Goal: Task Accomplishment & Management: Use online tool/utility

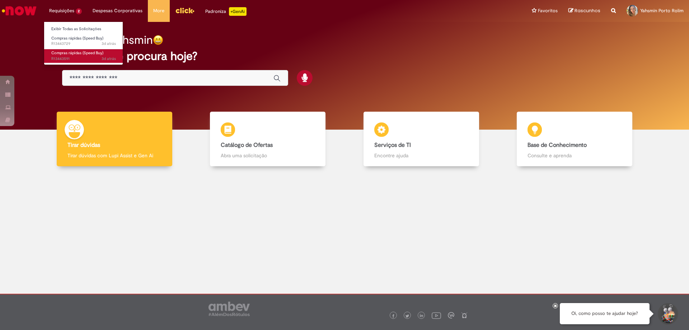
click at [93, 51] on span "Compras rápidas (Speed Buy)" at bounding box center [77, 52] width 52 height 5
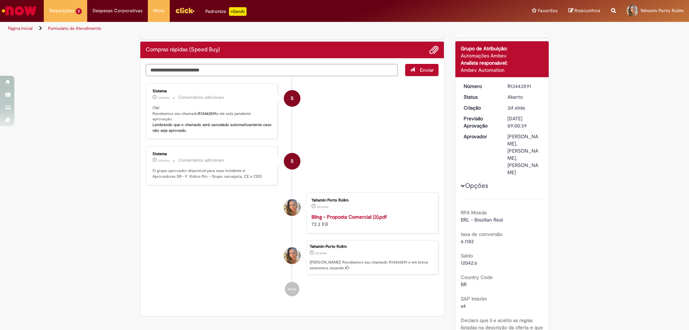
scroll to position [72, 0]
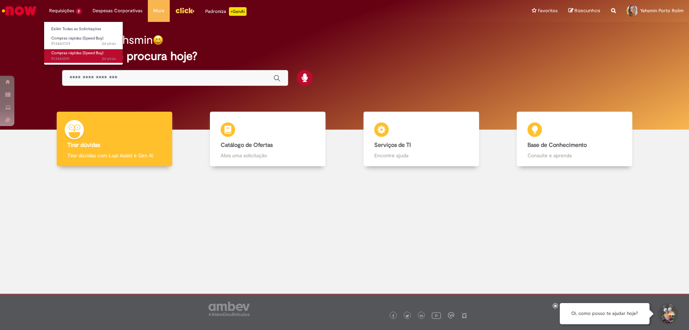
click at [77, 55] on span "Compras rápidas (Speed Buy)" at bounding box center [77, 52] width 52 height 5
